Goal: Find specific page/section: Find specific page/section

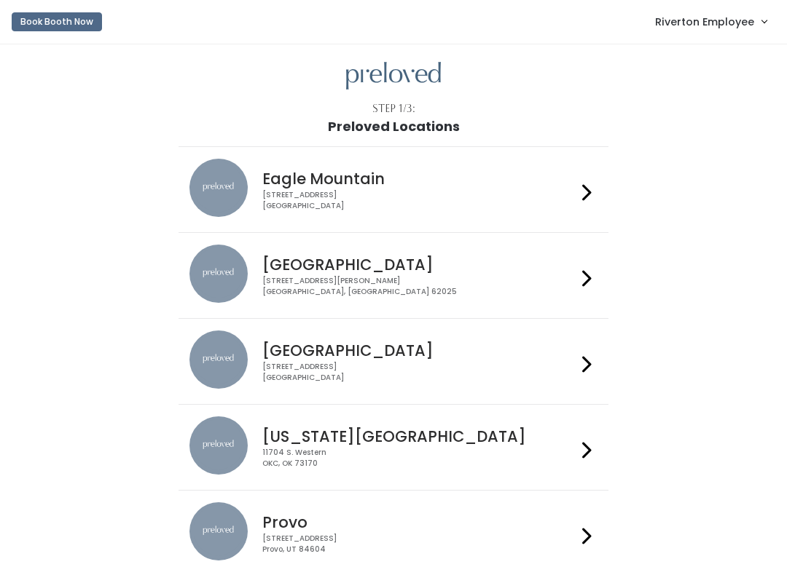
click at [742, 31] on link "Riverton Employee" at bounding box center [710, 21] width 141 height 31
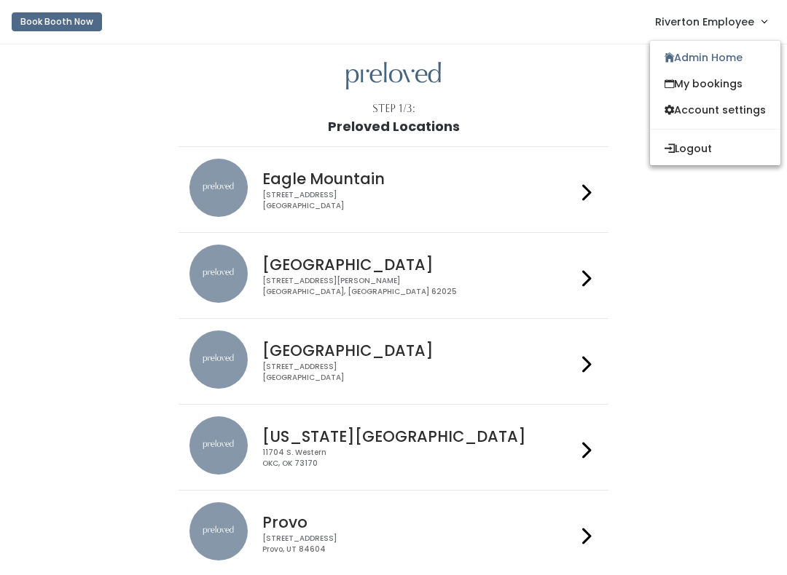
click at [735, 58] on link "Admin Home" at bounding box center [715, 57] width 130 height 26
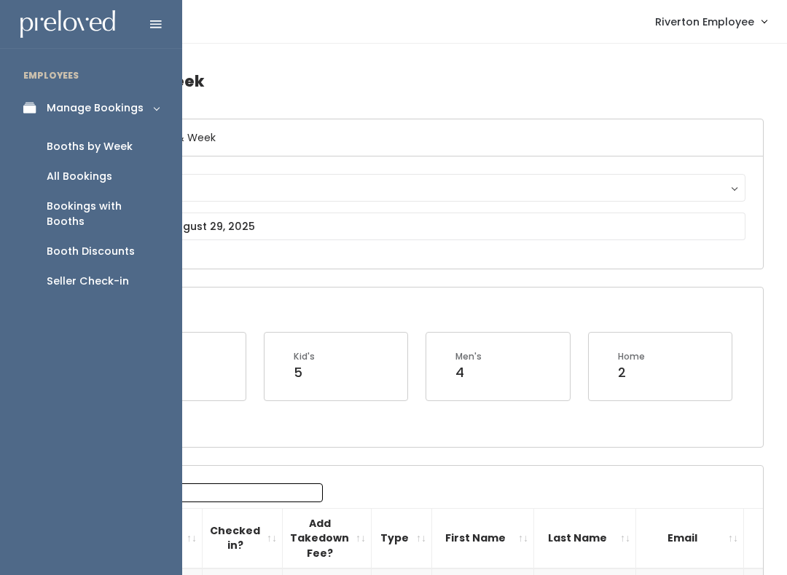
click at [68, 145] on div "Booths by Week" at bounding box center [90, 146] width 86 height 15
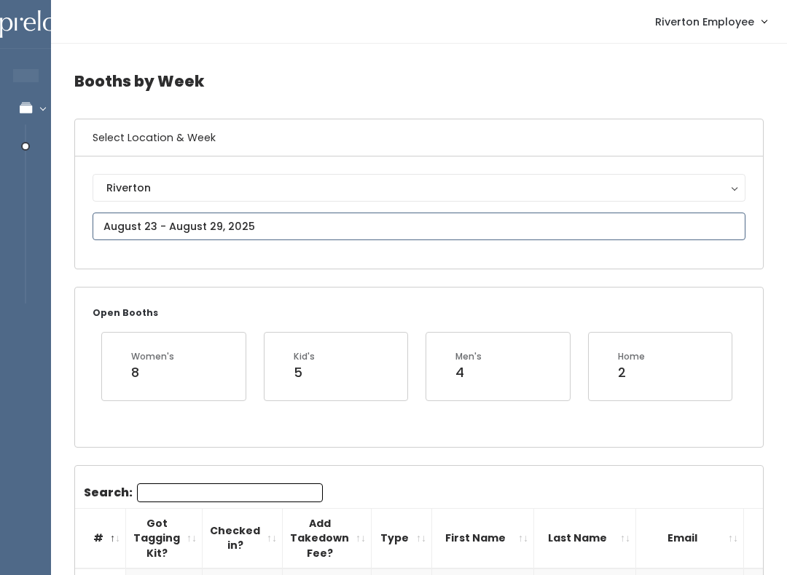
click at [181, 224] on input "text" at bounding box center [419, 227] width 653 height 28
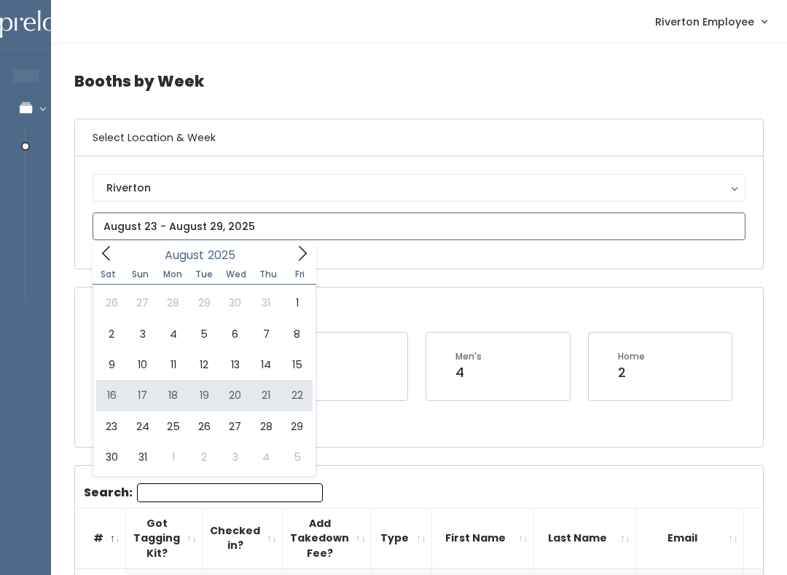
type input "August 16 to August 22"
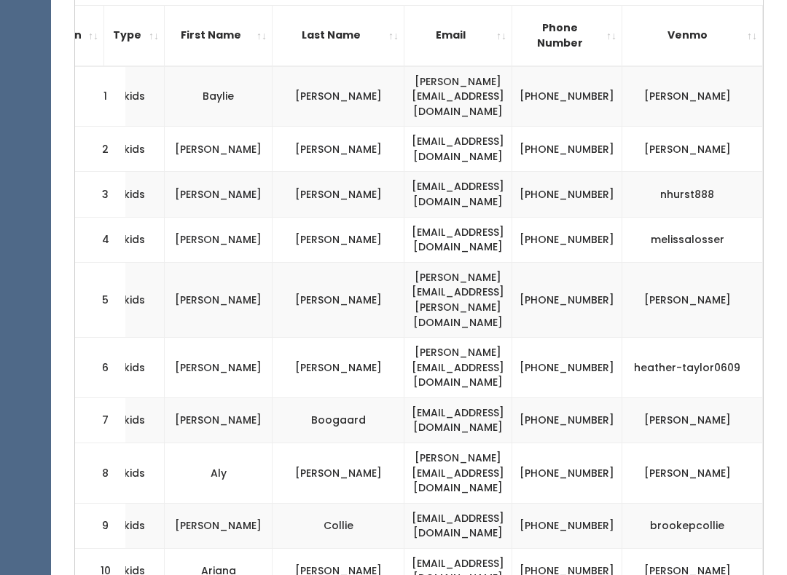
scroll to position [0, 329]
